Goal: Task Accomplishment & Management: Manage account settings

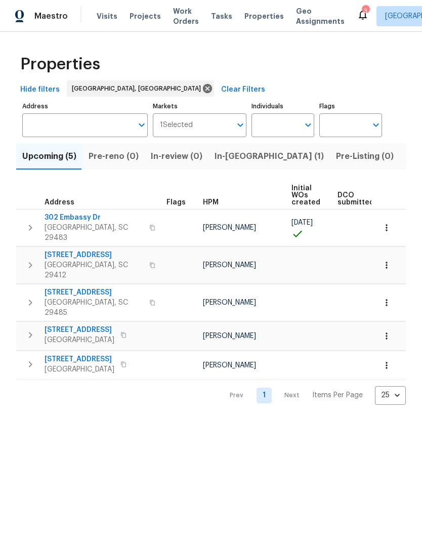
click at [107, 20] on span "Visits" at bounding box center [107, 16] width 21 height 10
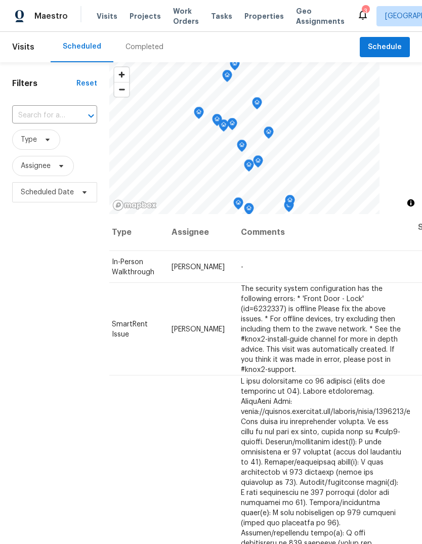
scroll to position [0, 89]
click at [0, 0] on icon at bounding box center [0, 0] width 0 height 0
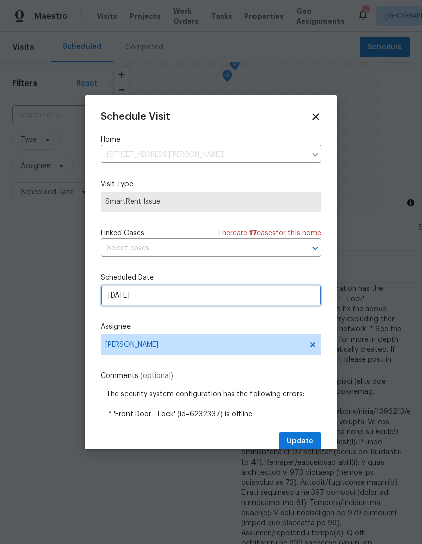
click at [235, 303] on input "[DATE]" at bounding box center [211, 296] width 221 height 20
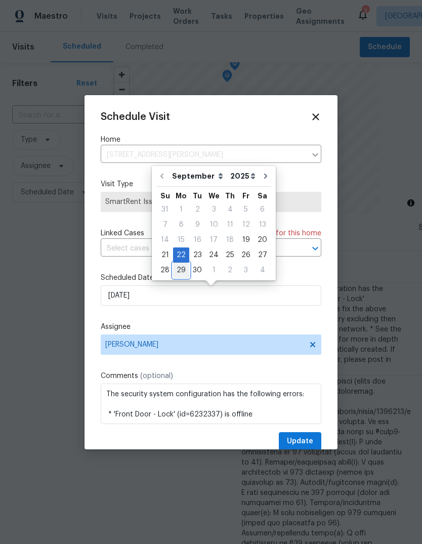
click at [182, 272] on div "29" at bounding box center [181, 270] width 16 height 14
type input "[DATE]"
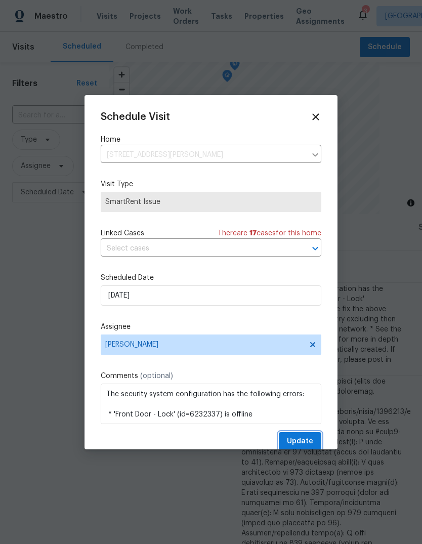
click at [304, 448] on span "Update" at bounding box center [300, 441] width 26 height 13
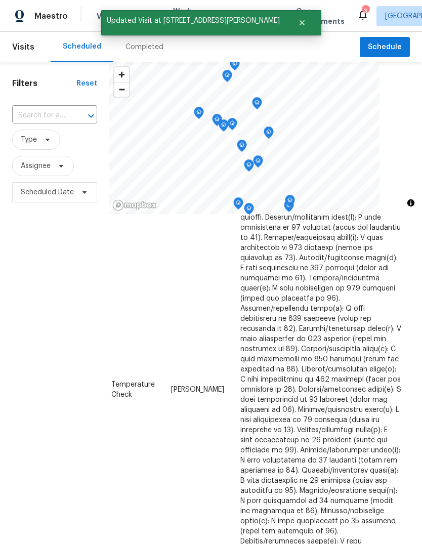
scroll to position [128, 89]
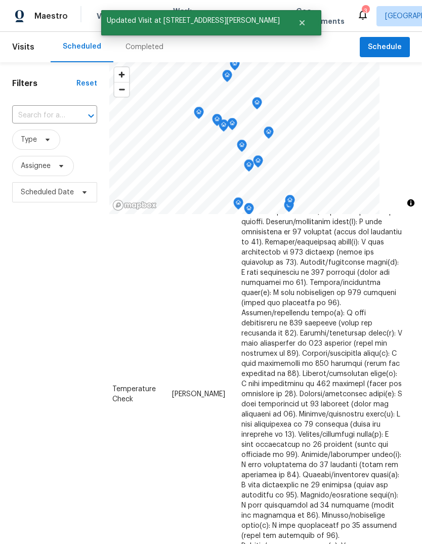
click at [0, 0] on icon at bounding box center [0, 0] width 0 height 0
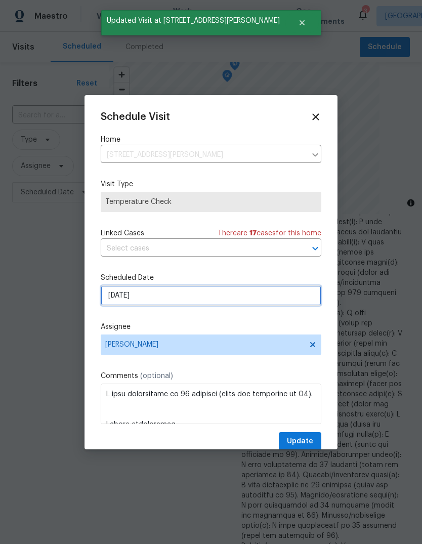
click at [207, 299] on input "[DATE]" at bounding box center [211, 296] width 221 height 20
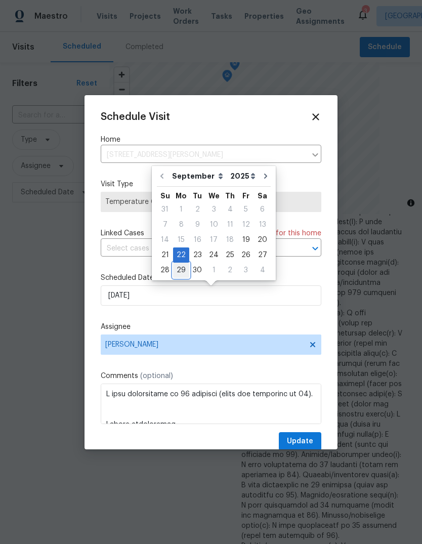
click at [186, 271] on div "29" at bounding box center [181, 270] width 16 height 14
type input "[DATE]"
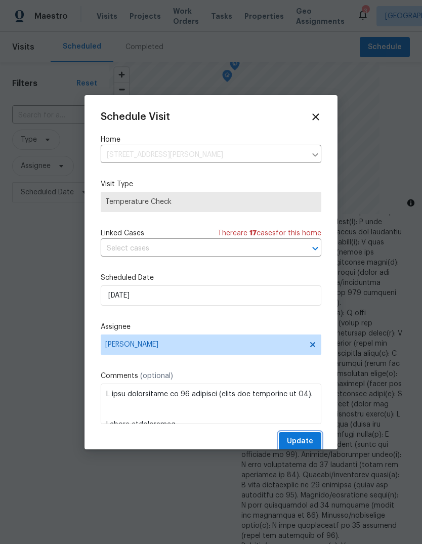
click at [310, 448] on span "Update" at bounding box center [300, 441] width 26 height 13
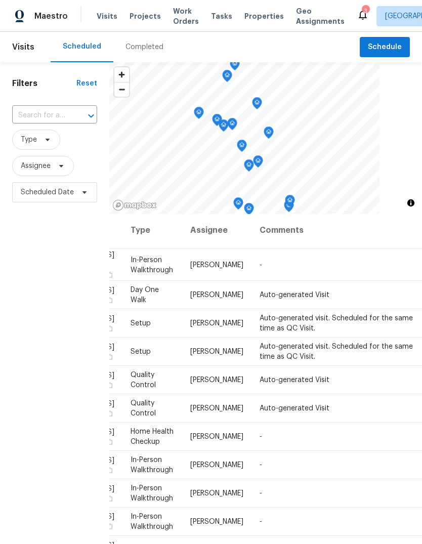
scroll to position [0, 88]
